Goal: Navigation & Orientation: Find specific page/section

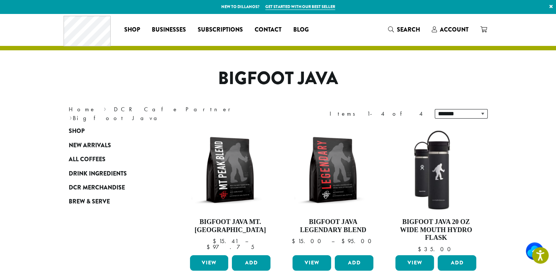
click at [517, 29] on header "Coffee All Coffees Best Sellers Blends Single Origins Dillanos Limited Organic …" at bounding box center [278, 32] width 556 height 37
click at [409, 27] on span "Search" at bounding box center [408, 29] width 23 height 8
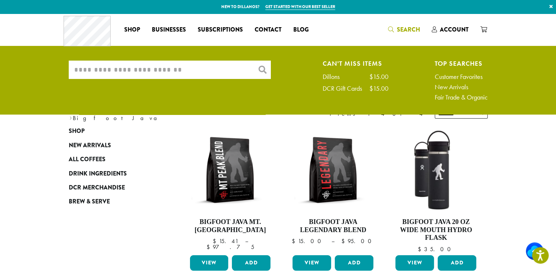
click at [154, 67] on input "What are you searching for?" at bounding box center [170, 70] width 202 height 18
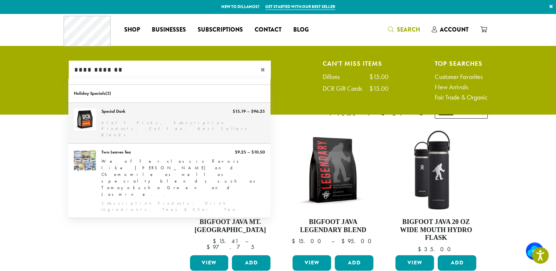
type input "**********"
click at [164, 115] on link "Special Dark" at bounding box center [169, 123] width 202 height 41
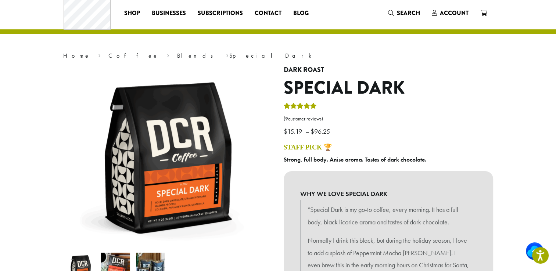
scroll to position [10, 0]
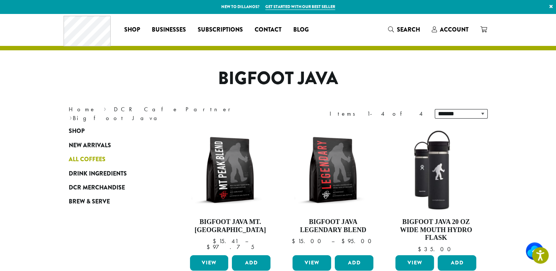
click at [96, 159] on span "All Coffees" at bounding box center [87, 159] width 37 height 9
click at [99, 171] on span "Drink Ingredients" at bounding box center [98, 173] width 58 height 9
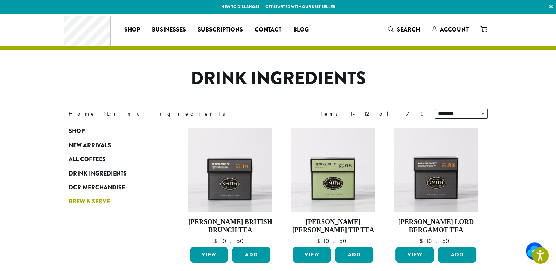
click at [90, 201] on span "Brew & Serve" at bounding box center [89, 201] width 41 height 9
click at [268, 28] on span "Contact" at bounding box center [268, 29] width 27 height 9
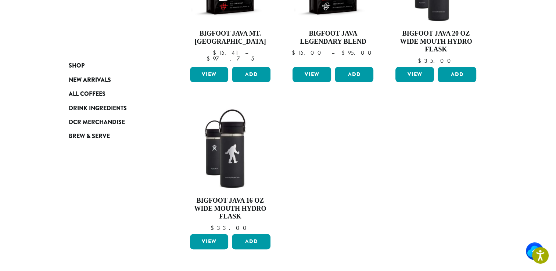
scroll to position [191, 0]
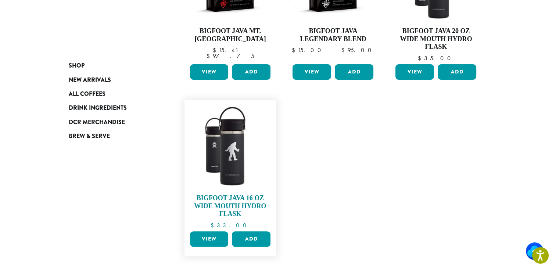
click at [232, 202] on h4 "Bigfoot Java 16 oz Wide Mouth Hydro Flask" at bounding box center [230, 206] width 85 height 24
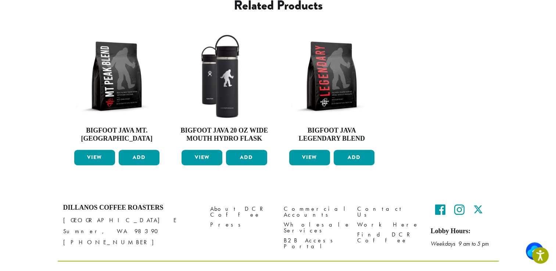
scroll to position [280, 0]
